Goal: Register for event/course

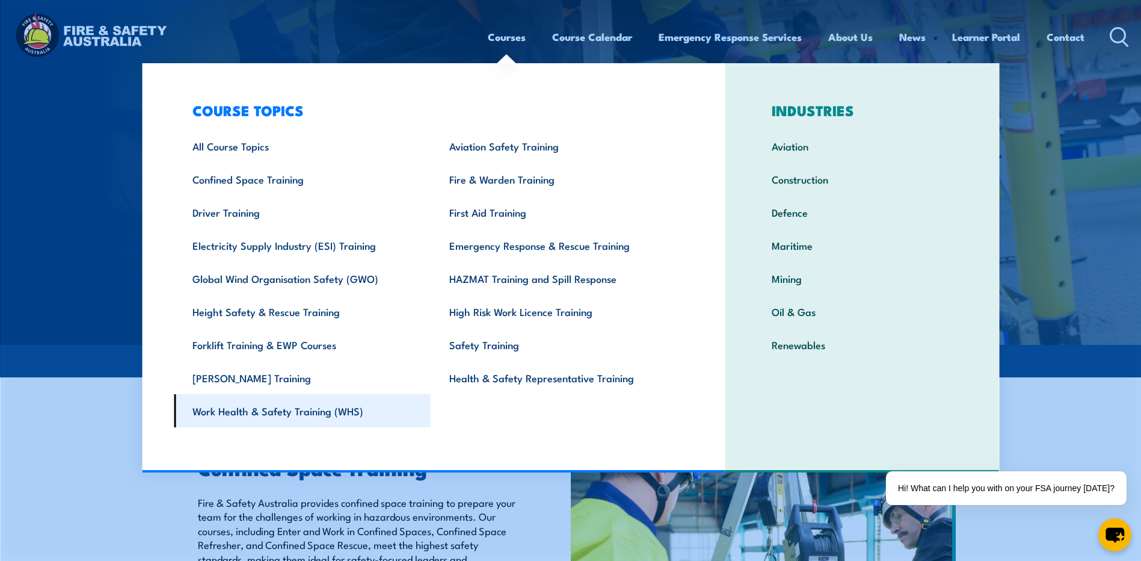
click at [337, 415] on link "Work Health & Safety Training (WHS)" at bounding box center [302, 410] width 257 height 33
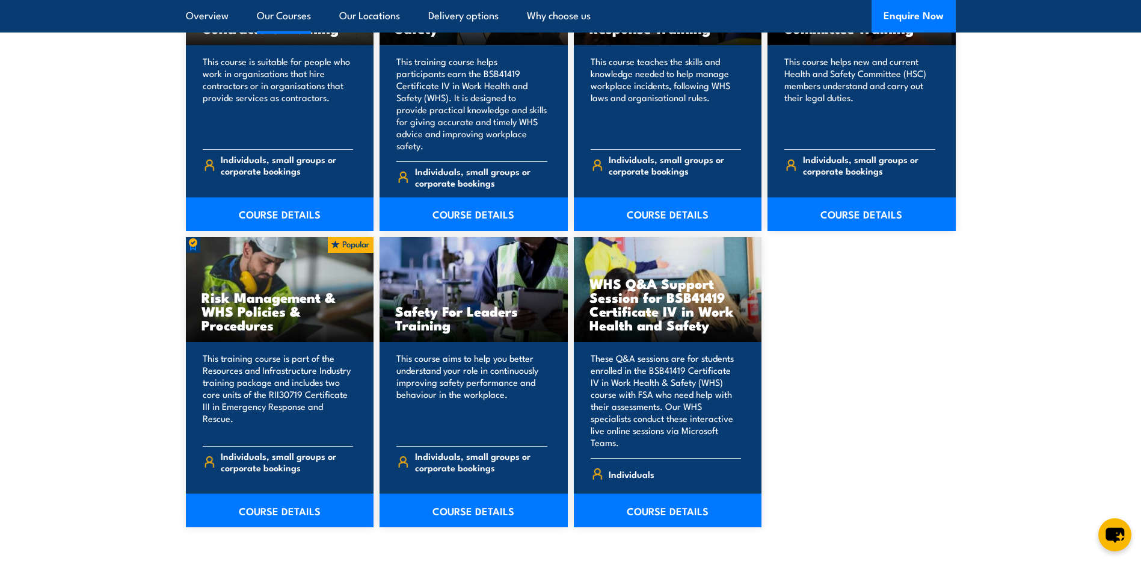
scroll to position [842, 0]
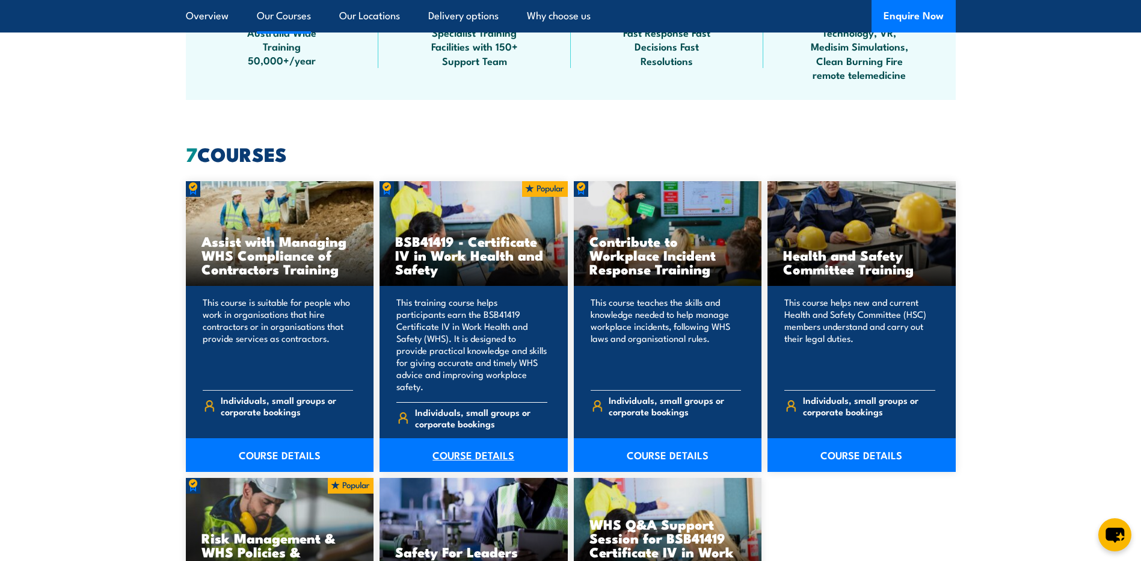
drag, startPoint x: 466, startPoint y: 436, endPoint x: 484, endPoint y: 433, distance: 18.3
click at [466, 438] on link "COURSE DETAILS" at bounding box center [474, 455] width 188 height 34
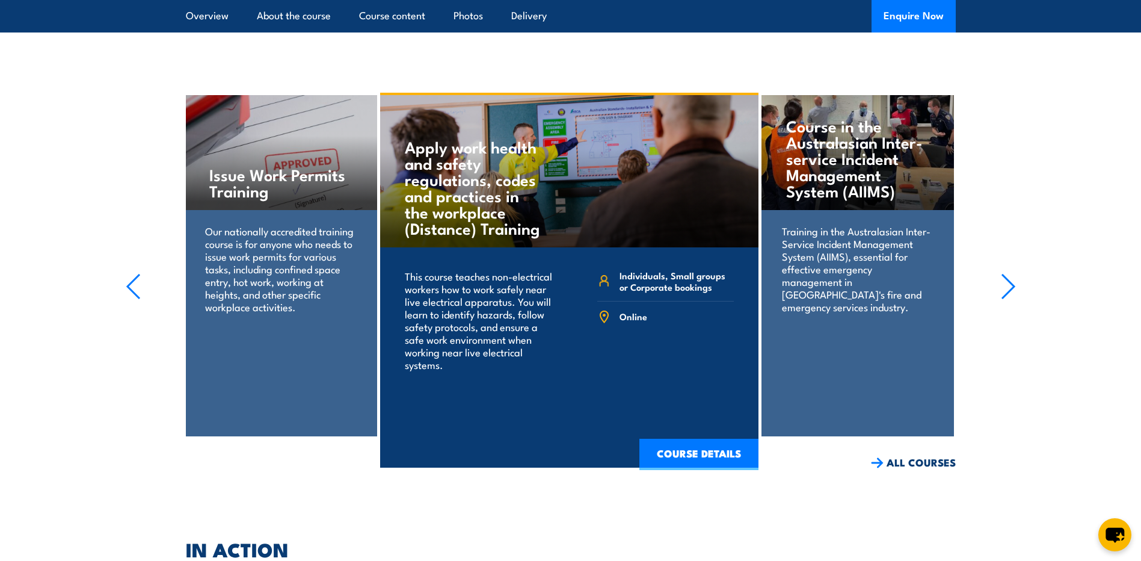
scroll to position [4211, 0]
